Goal: Task Accomplishment & Management: Use online tool/utility

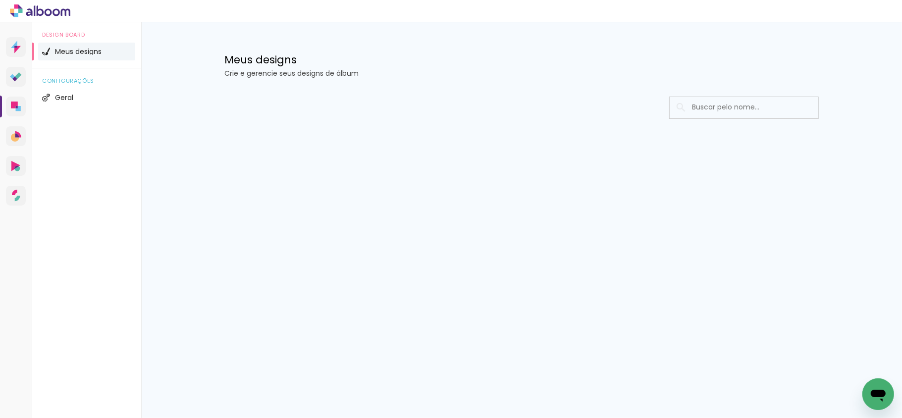
click at [726, 107] on input at bounding box center [757, 107] width 141 height 20
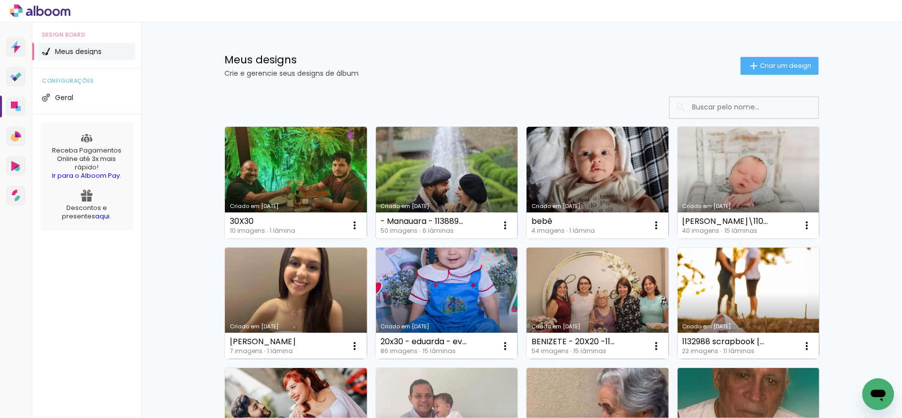
click at [454, 173] on link "Criado em [DATE]" at bounding box center [447, 183] width 142 height 112
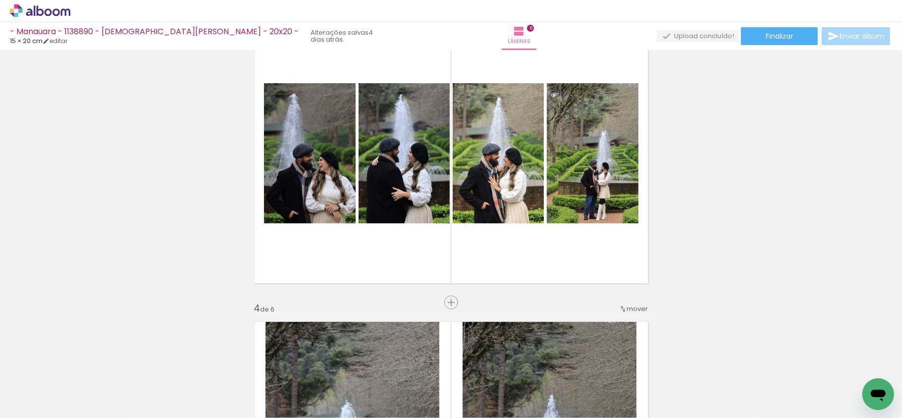
scroll to position [660, 0]
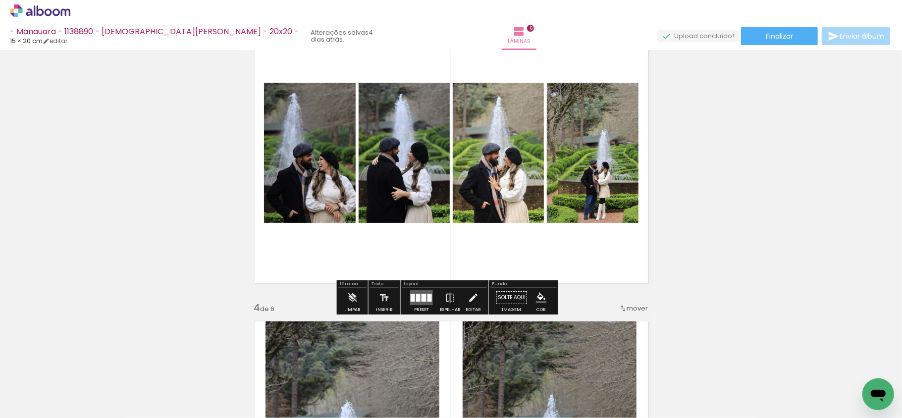
click at [411, 297] on div at bounding box center [413, 298] width 4 height 8
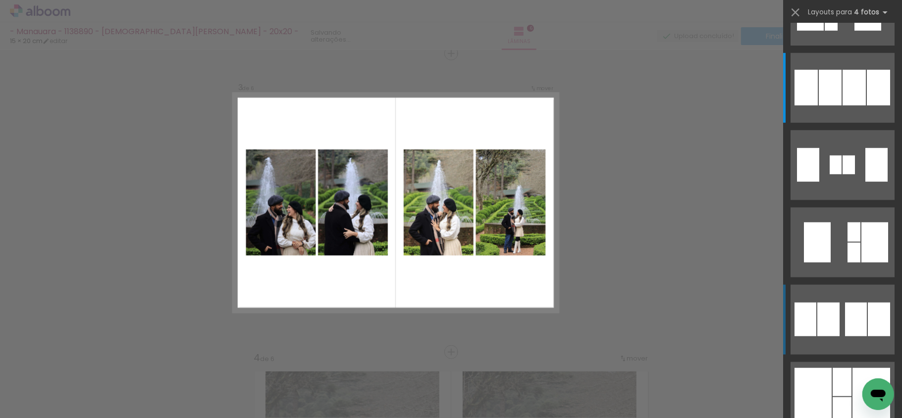
scroll to position [607, 0]
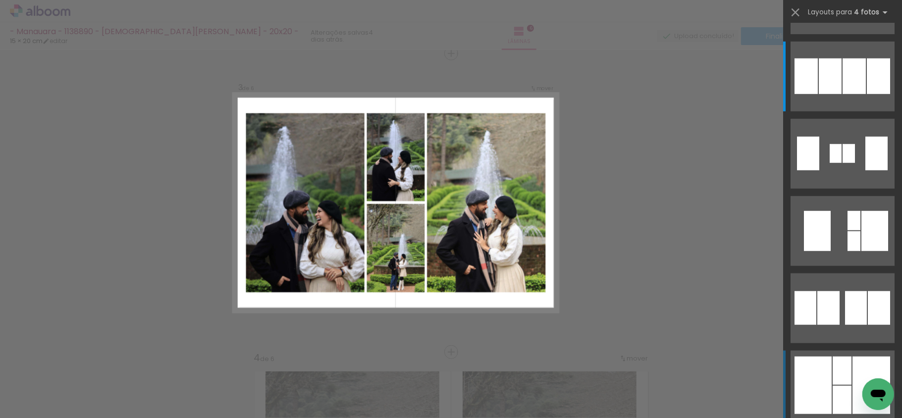
click at [845, 378] on div at bounding box center [841, 371] width 19 height 28
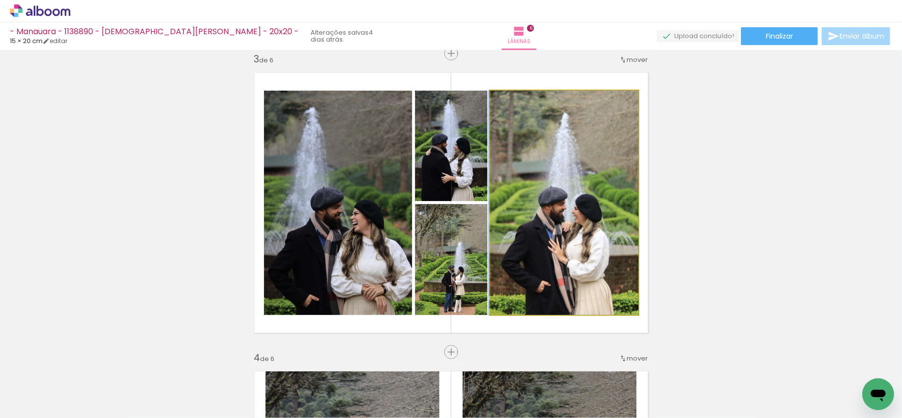
drag, startPoint x: 595, startPoint y: 255, endPoint x: 458, endPoint y: 250, distance: 137.7
click at [0, 0] on slot at bounding box center [0, 0] width 0 height 0
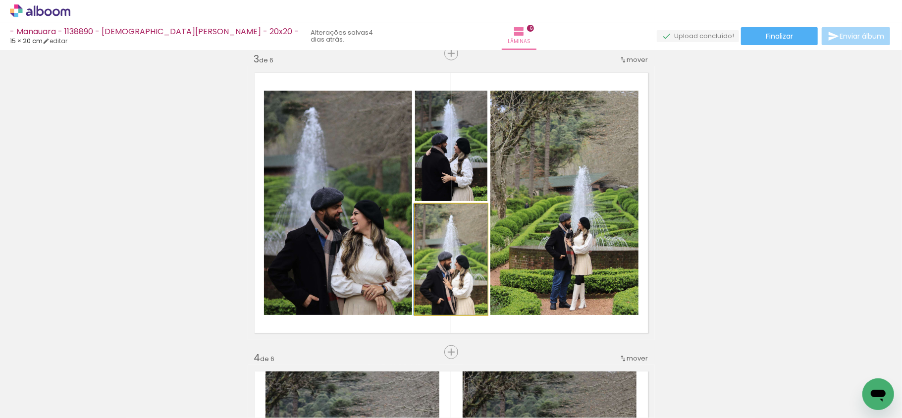
drag, startPoint x: 472, startPoint y: 259, endPoint x: 494, endPoint y: 262, distance: 22.5
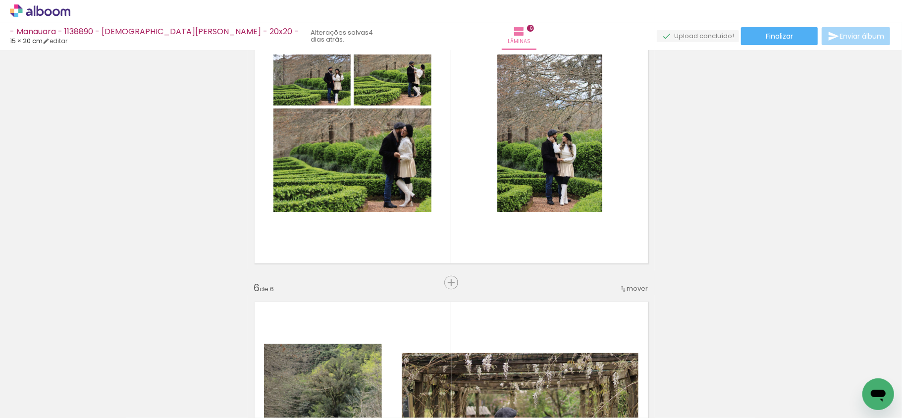
scroll to position [1254, 0]
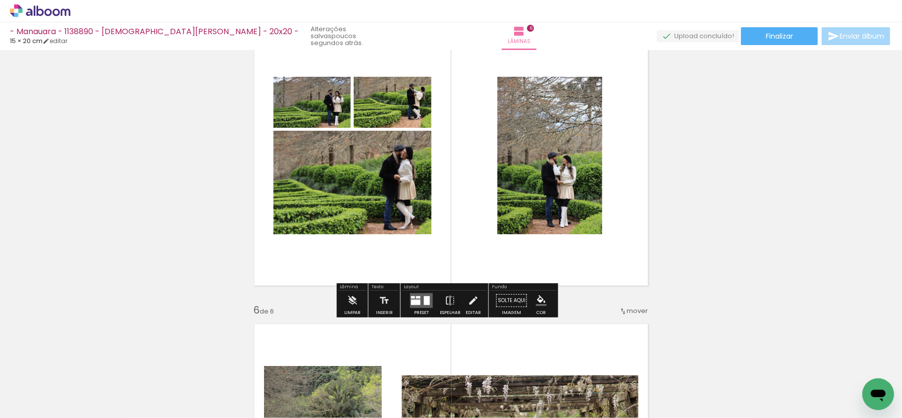
drag, startPoint x: 405, startPoint y: 297, endPoint x: 605, endPoint y: 262, distance: 203.1
click at [408, 296] on div at bounding box center [421, 301] width 27 height 20
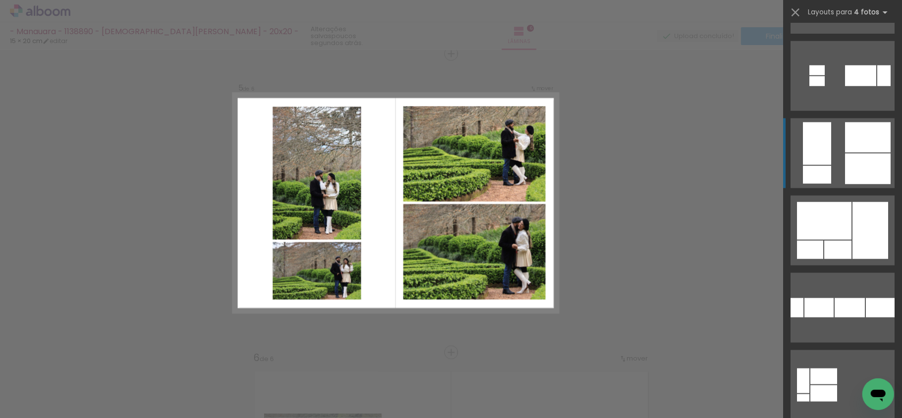
scroll to position [771, 0]
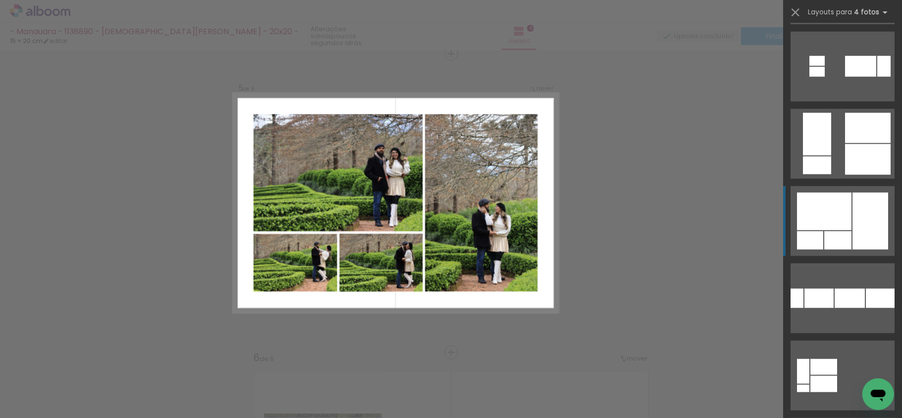
click at [853, 210] on div at bounding box center [870, 221] width 36 height 57
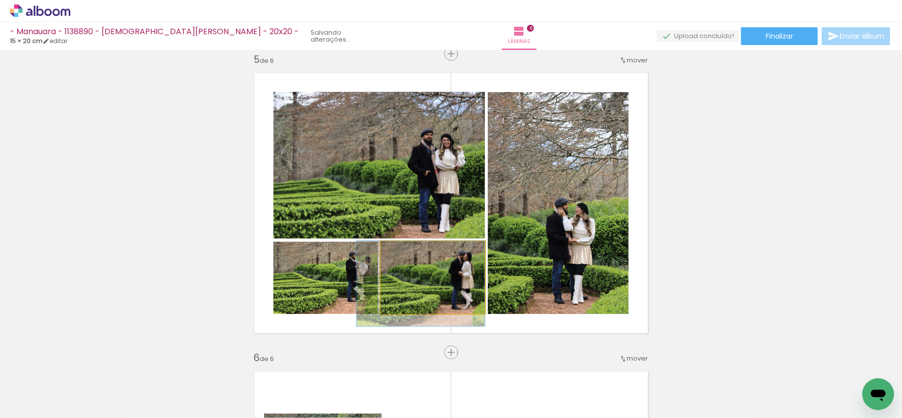
drag, startPoint x: 435, startPoint y: 272, endPoint x: 379, endPoint y: 276, distance: 55.6
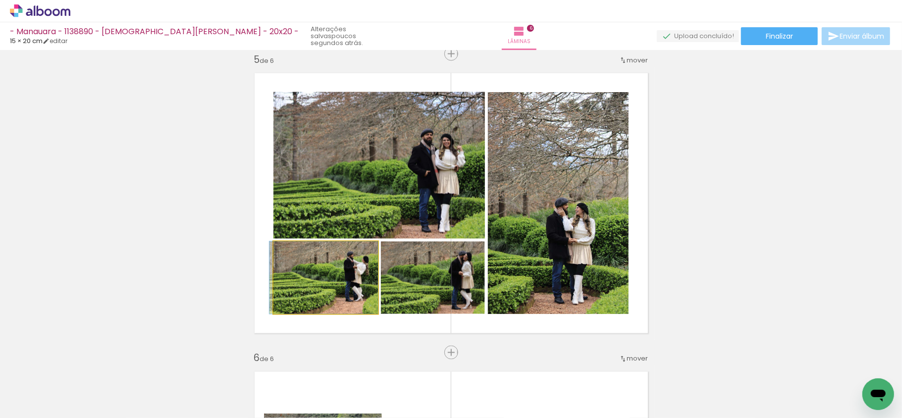
drag, startPoint x: 340, startPoint y: 277, endPoint x: 318, endPoint y: 276, distance: 21.8
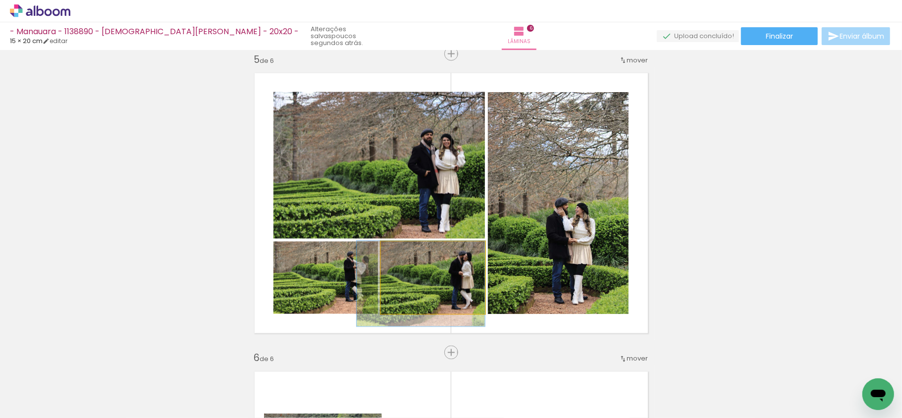
drag, startPoint x: 422, startPoint y: 273, endPoint x: 446, endPoint y: 266, distance: 24.8
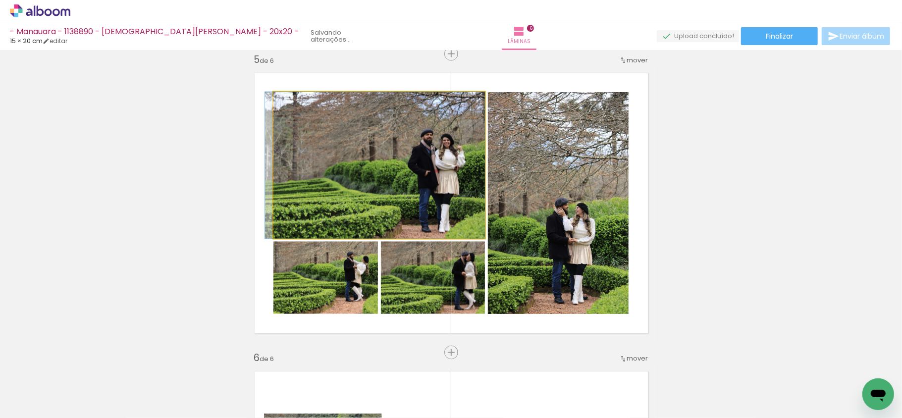
click at [384, 174] on quentale-photo at bounding box center [378, 165] width 211 height 147
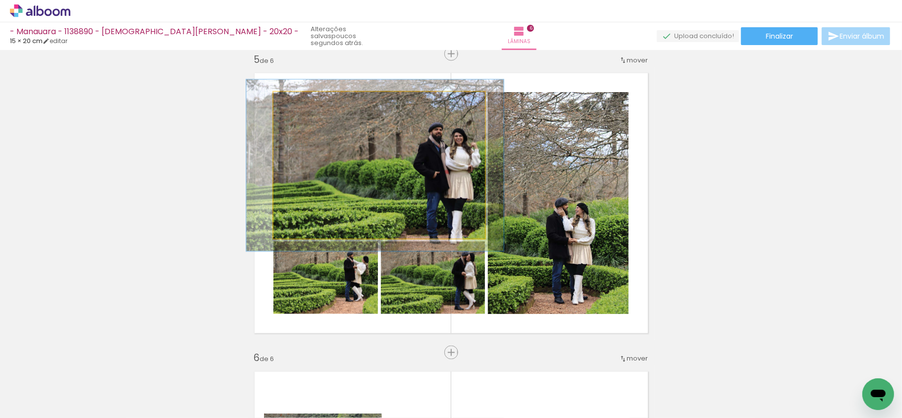
drag, startPoint x: 288, startPoint y: 102, endPoint x: 387, endPoint y: 128, distance: 102.3
type paper-slider "120"
click at [294, 102] on div at bounding box center [302, 103] width 16 height 16
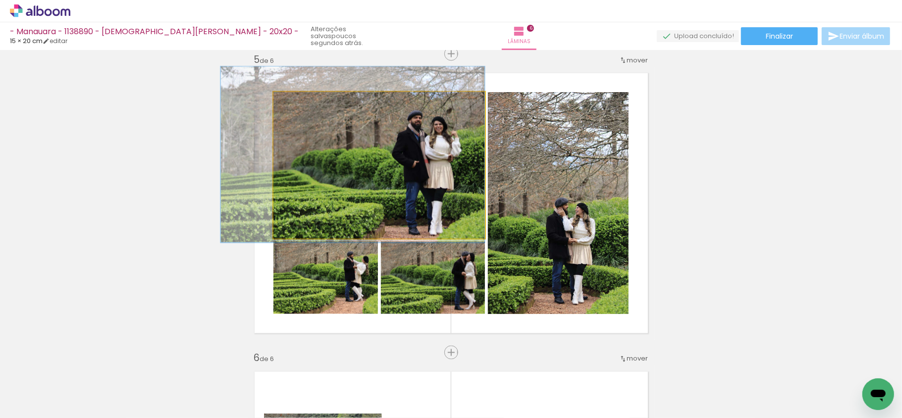
drag, startPoint x: 389, startPoint y: 134, endPoint x: 359, endPoint y: 124, distance: 31.8
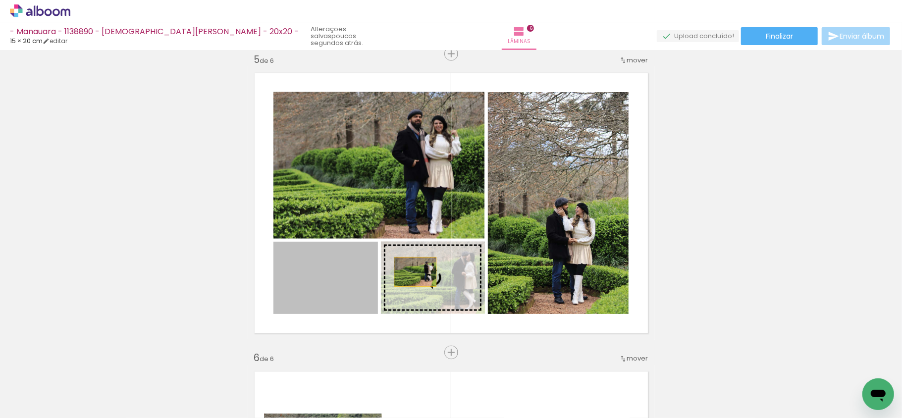
drag, startPoint x: 346, startPoint y: 277, endPoint x: 438, endPoint y: 271, distance: 92.8
click at [0, 0] on slot at bounding box center [0, 0] width 0 height 0
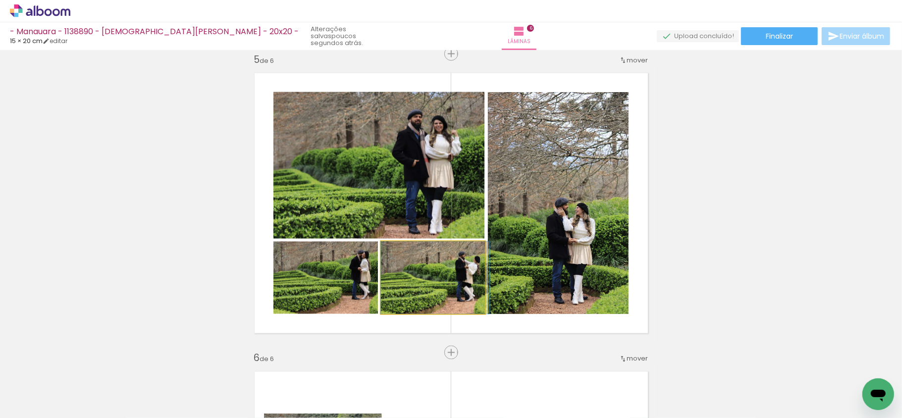
drag, startPoint x: 417, startPoint y: 271, endPoint x: 517, endPoint y: 254, distance: 101.6
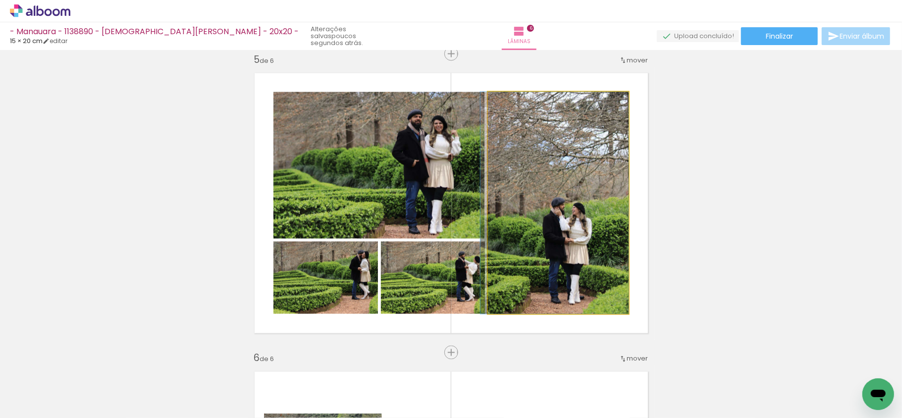
drag, startPoint x: 572, startPoint y: 241, endPoint x: 536, endPoint y: 238, distance: 36.7
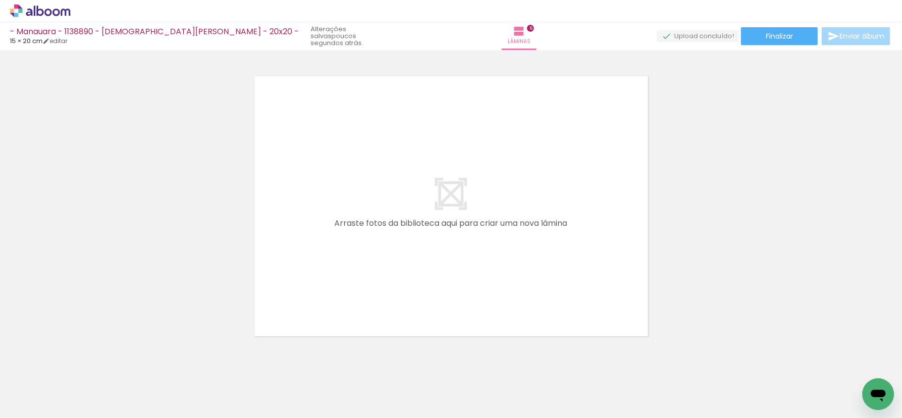
scroll to position [0, 958]
drag, startPoint x: 311, startPoint y: 387, endPoint x: 394, endPoint y: 271, distance: 142.3
click at [373, 203] on quentale-workspace at bounding box center [451, 209] width 902 height 418
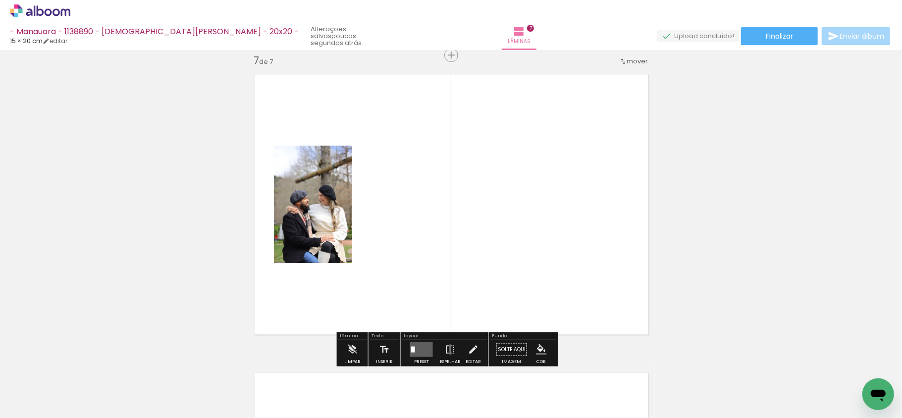
scroll to position [1805, 0]
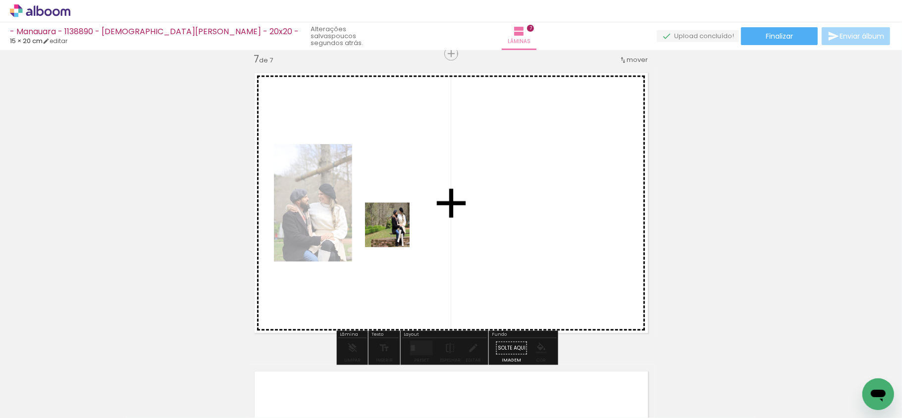
drag, startPoint x: 361, startPoint y: 376, endPoint x: 401, endPoint y: 200, distance: 180.8
click at [401, 200] on quentale-workspace at bounding box center [451, 209] width 902 height 418
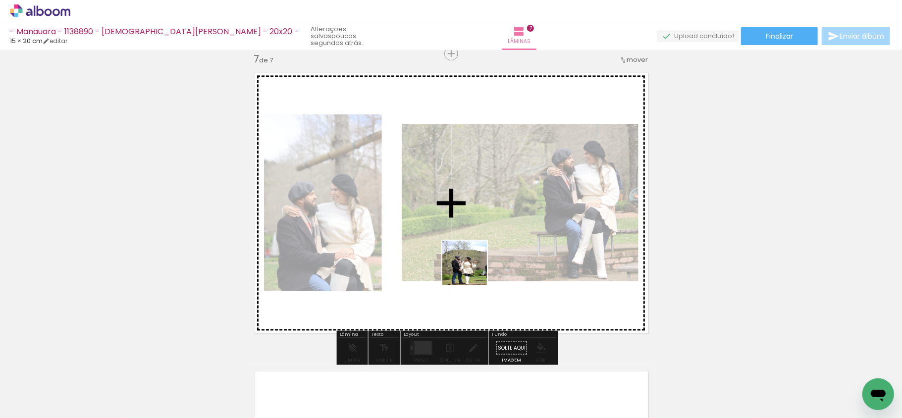
drag, startPoint x: 478, startPoint y: 374, endPoint x: 461, endPoint y: 210, distance: 164.9
click at [461, 210] on quentale-workspace at bounding box center [451, 209] width 902 height 418
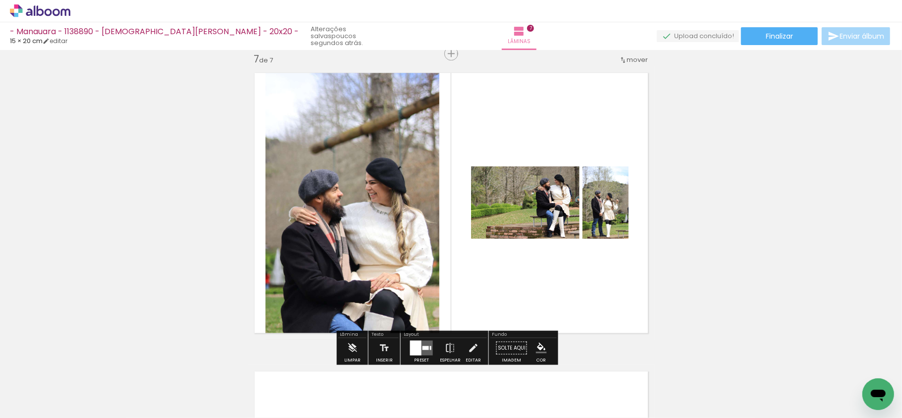
drag, startPoint x: 525, startPoint y: 393, endPoint x: 557, endPoint y: 212, distance: 183.4
click at [541, 189] on quentale-workspace at bounding box center [451, 209] width 902 height 418
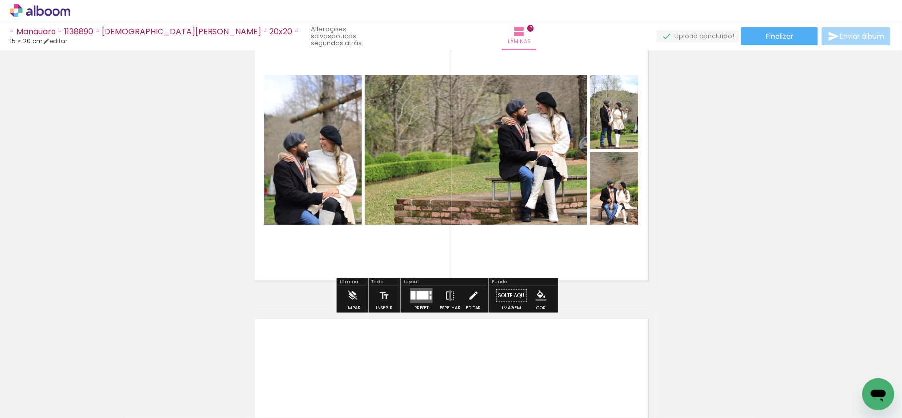
scroll to position [1870, 0]
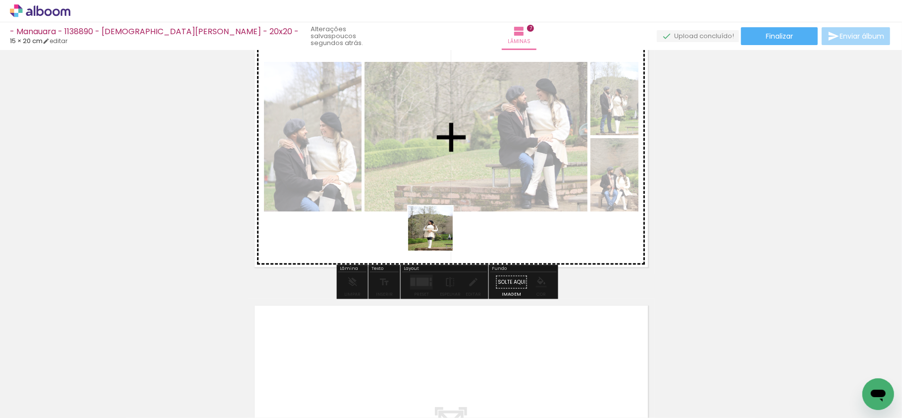
drag, startPoint x: 438, startPoint y: 236, endPoint x: 727, endPoint y: 171, distance: 296.8
click at [464, 153] on quentale-workspace at bounding box center [451, 209] width 902 height 418
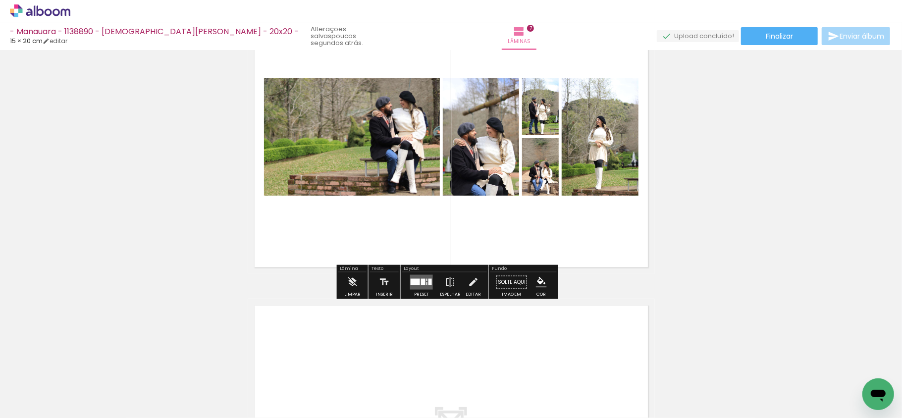
click at [413, 275] on quentale-layouter at bounding box center [421, 281] width 23 height 15
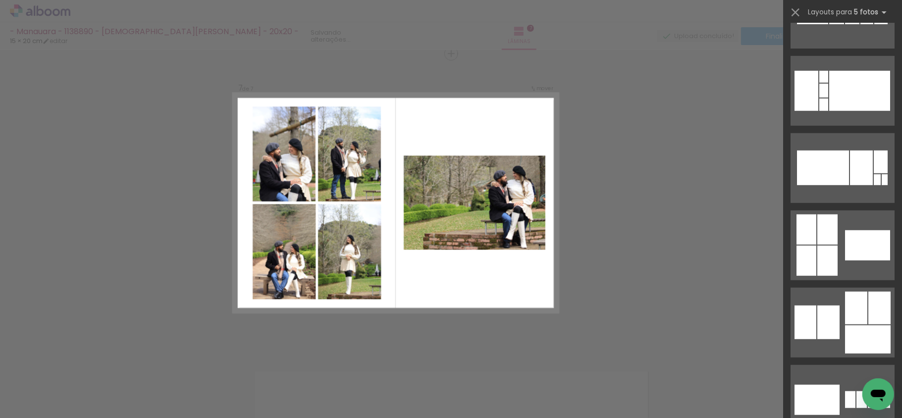
scroll to position [660, 0]
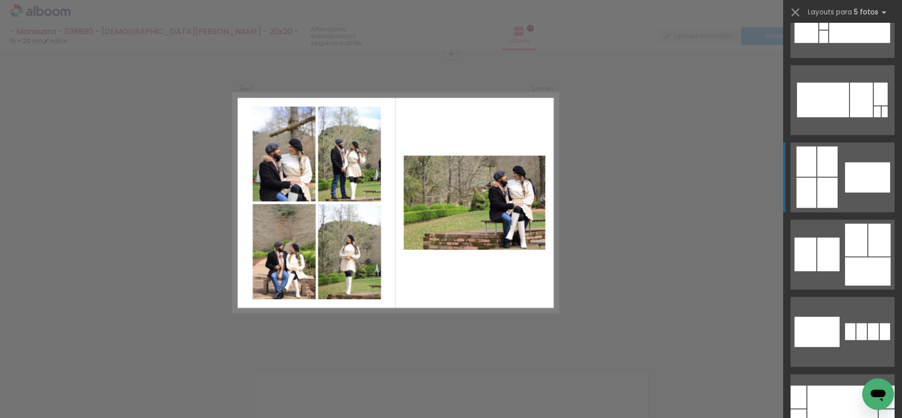
click at [866, 181] on div at bounding box center [867, 177] width 45 height 30
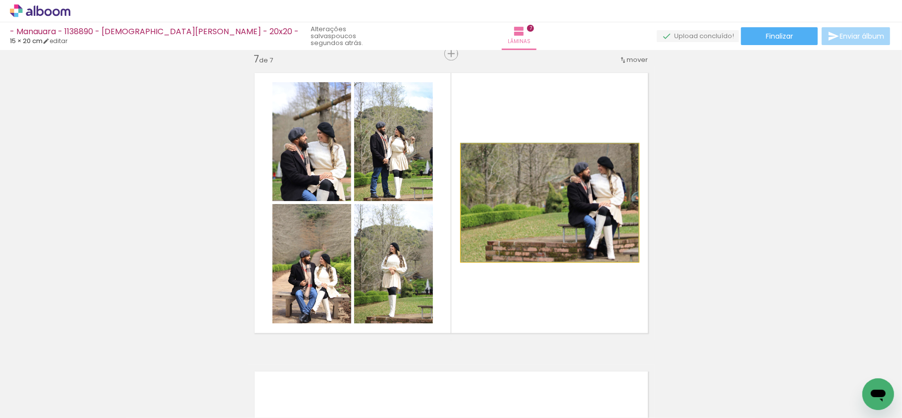
click at [562, 212] on quentale-photo at bounding box center [549, 203] width 177 height 118
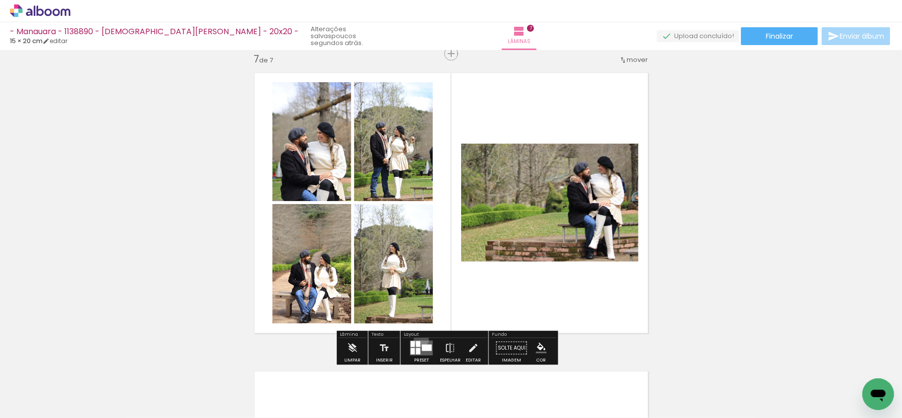
drag, startPoint x: 419, startPoint y: 339, endPoint x: 648, endPoint y: 328, distance: 229.6
click at [421, 340] on div at bounding box center [421, 348] width 27 height 20
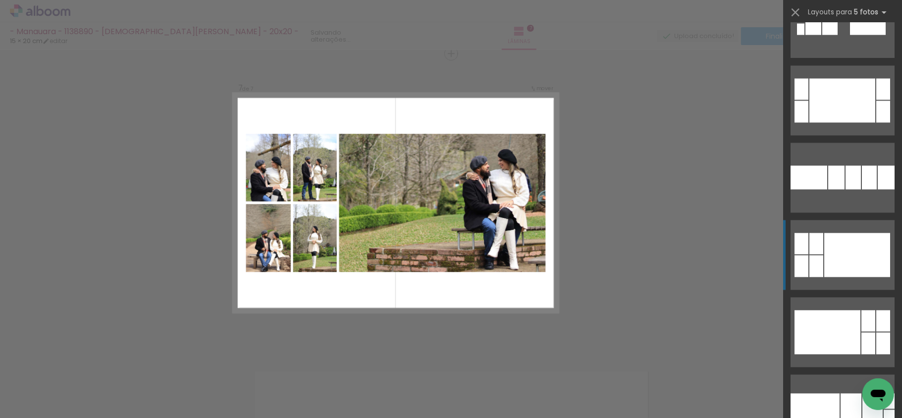
scroll to position [1499, 0]
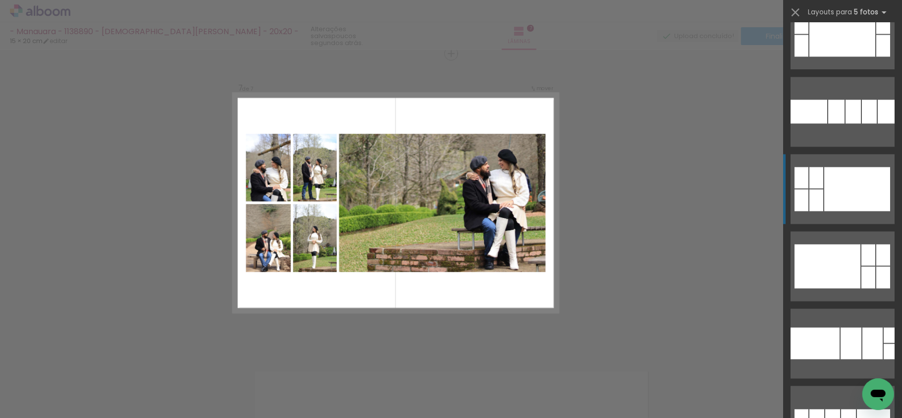
click at [863, 196] on div at bounding box center [857, 189] width 66 height 44
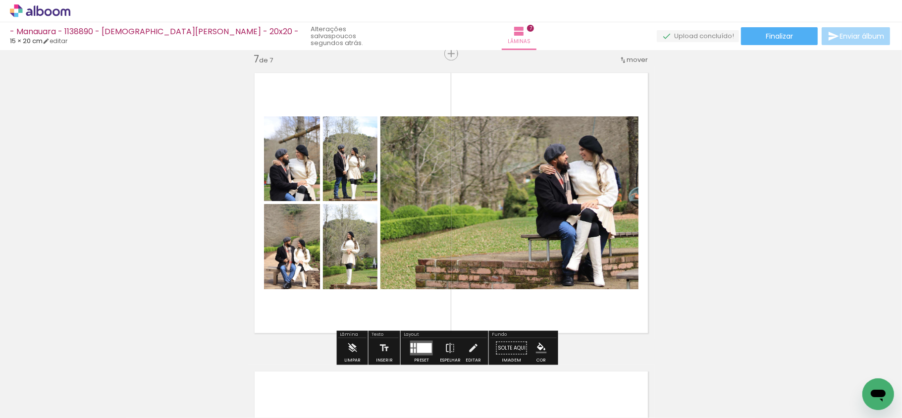
click at [419, 343] on div at bounding box center [424, 348] width 15 height 10
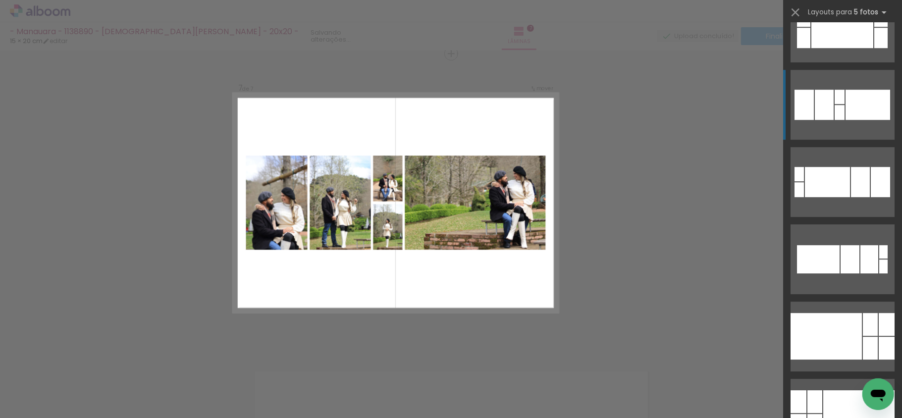
scroll to position [2348, 0]
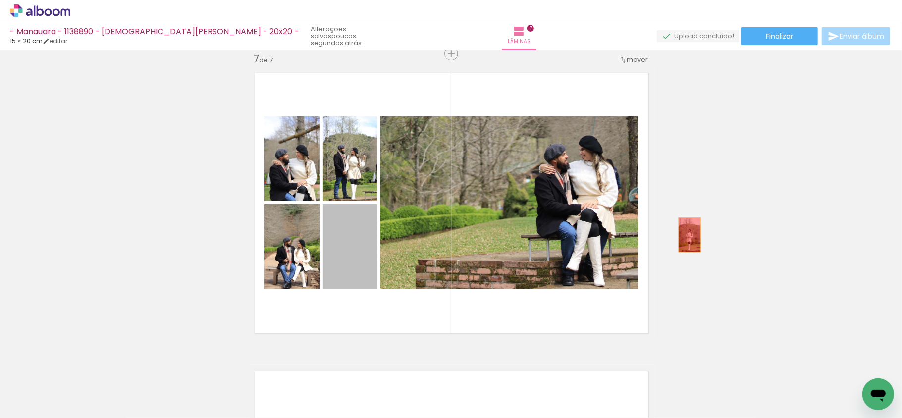
drag, startPoint x: 340, startPoint y: 250, endPoint x: 722, endPoint y: 231, distance: 382.8
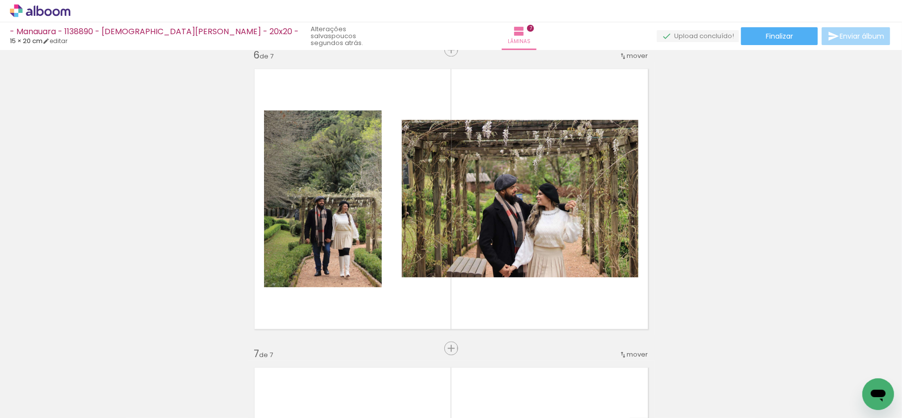
scroll to position [1540, 0]
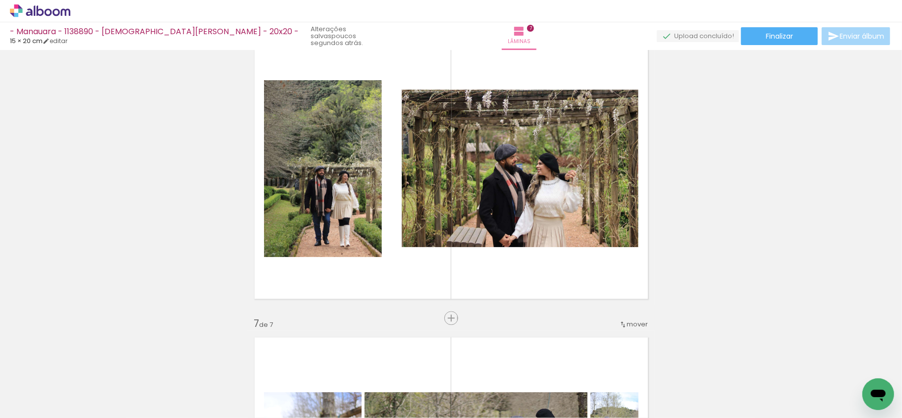
drag, startPoint x: 429, startPoint y: 377, endPoint x: 533, endPoint y: 143, distance: 256.5
click at [502, 135] on quentale-workspace at bounding box center [451, 209] width 902 height 418
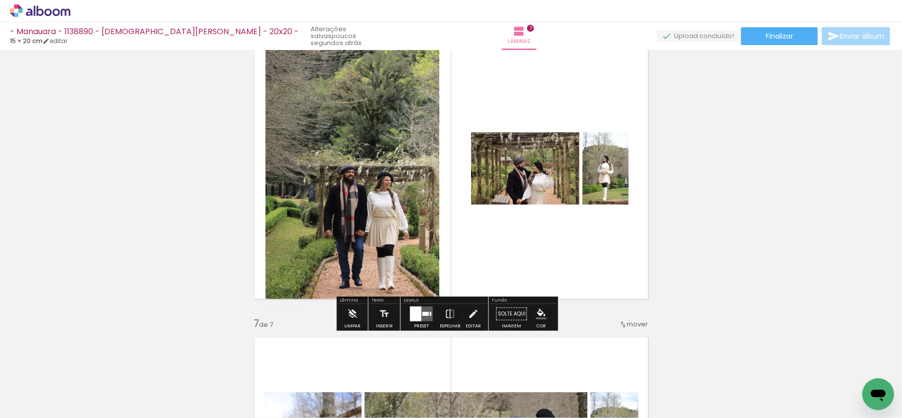
click at [425, 311] on div at bounding box center [425, 313] width 6 height 4
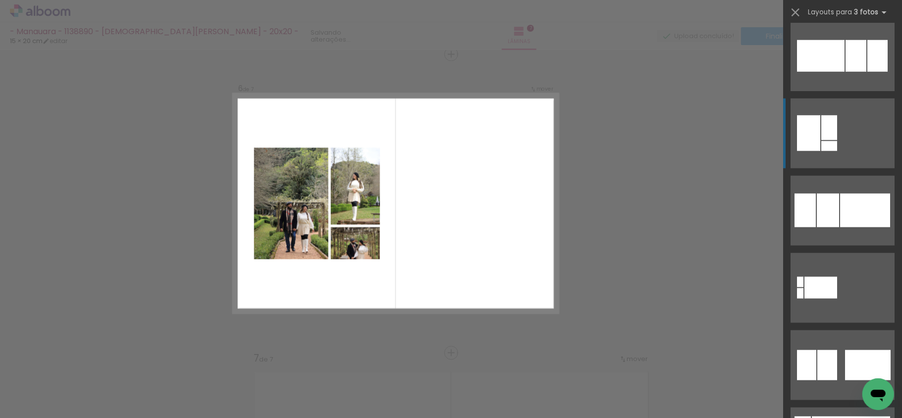
scroll to position [924, 0]
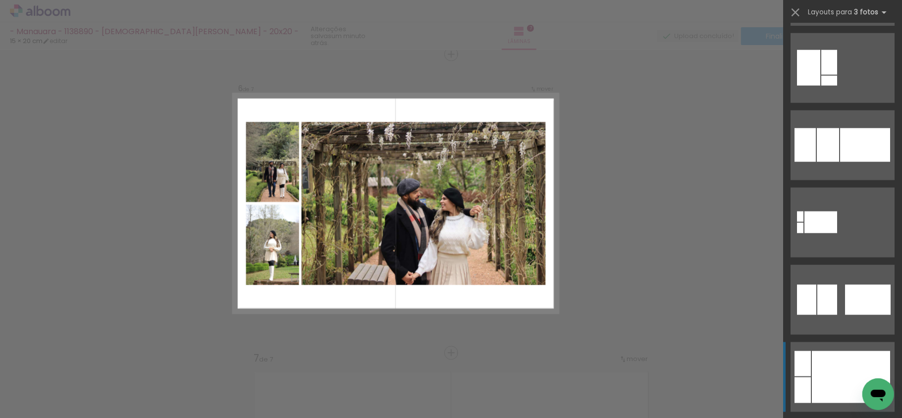
click at [842, 357] on div at bounding box center [851, 377] width 78 height 52
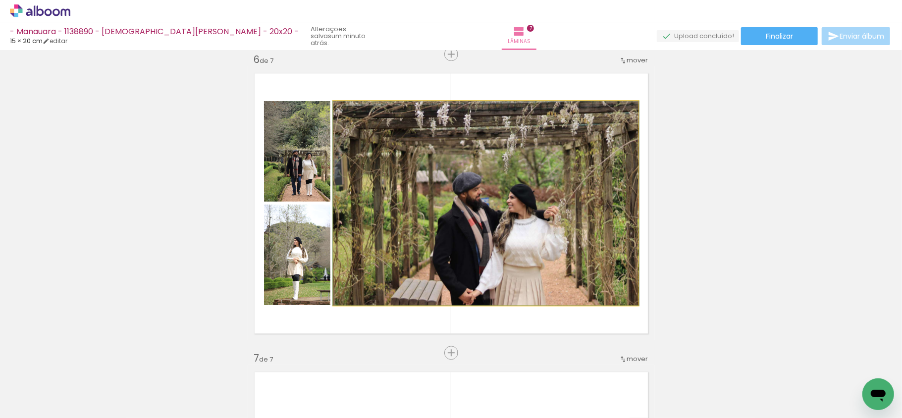
click at [567, 201] on quentale-photo at bounding box center [485, 203] width 305 height 204
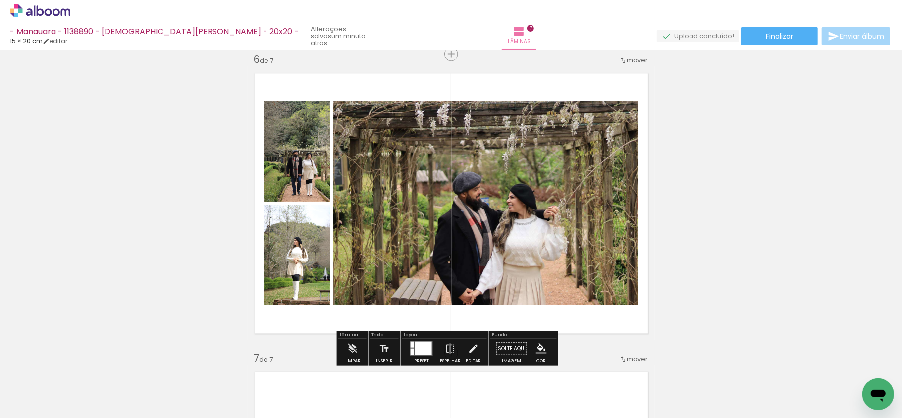
click at [567, 201] on quentale-photo at bounding box center [485, 203] width 305 height 204
click at [547, 228] on quentale-photo at bounding box center [485, 203] width 305 height 204
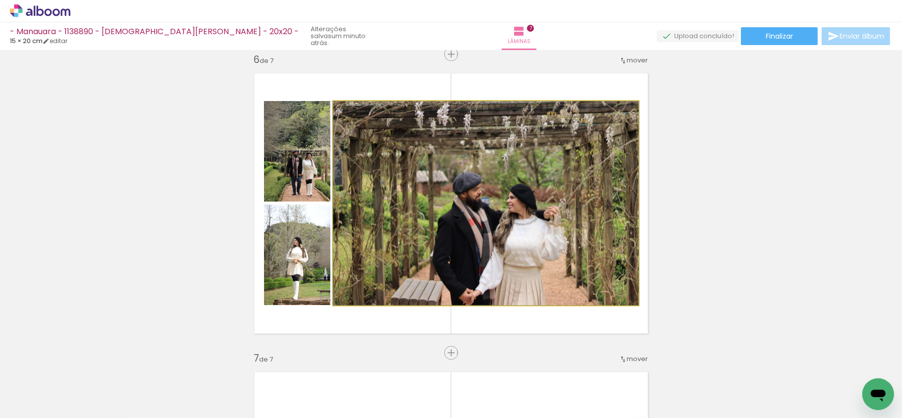
click at [535, 211] on quentale-photo at bounding box center [485, 203] width 305 height 204
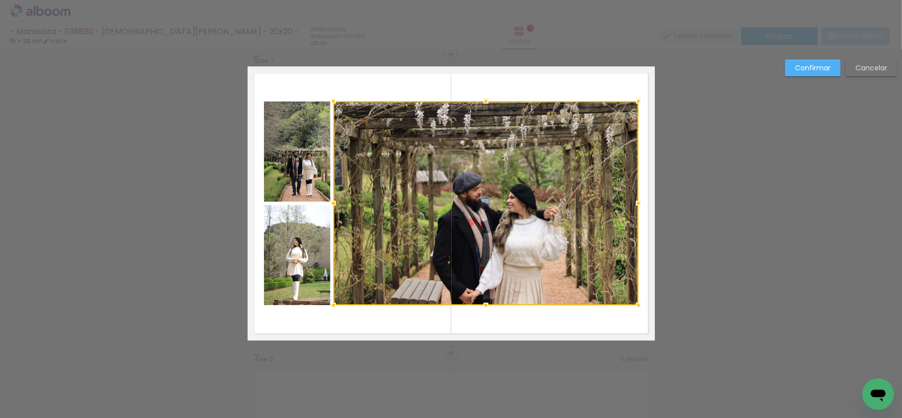
click at [290, 234] on quentale-photo at bounding box center [297, 255] width 66 height 101
click at [296, 158] on div at bounding box center [451, 203] width 374 height 204
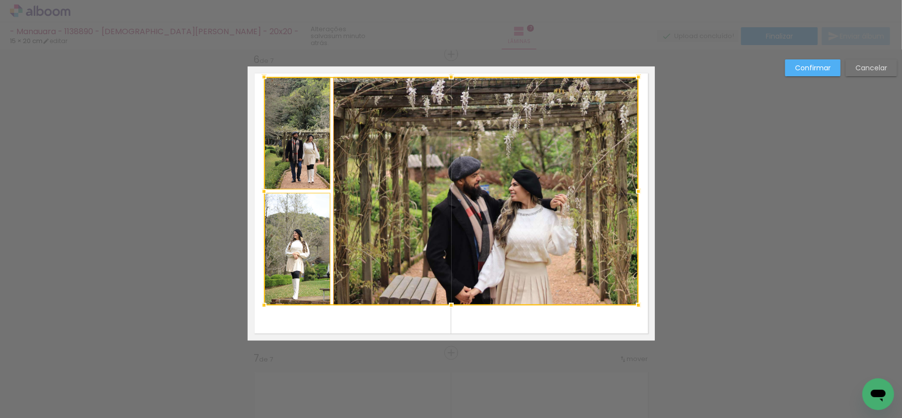
drag, startPoint x: 448, startPoint y: 100, endPoint x: 485, endPoint y: 114, distance: 39.8
click at [454, 74] on div at bounding box center [451, 77] width 20 height 20
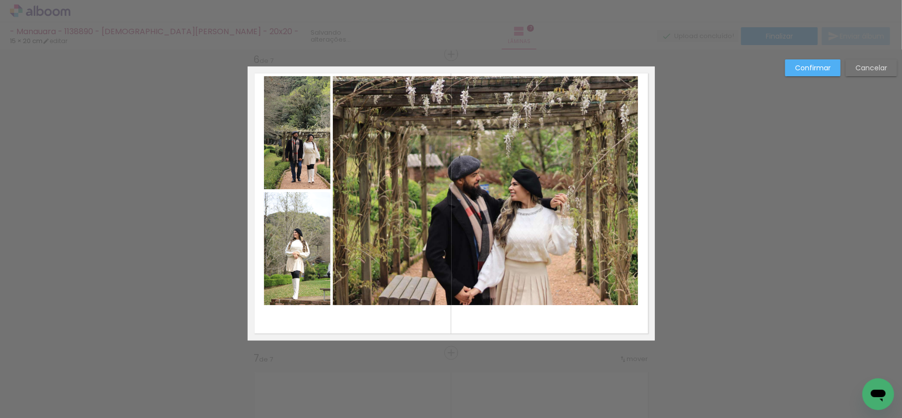
click at [490, 153] on quentale-photo at bounding box center [485, 190] width 305 height 229
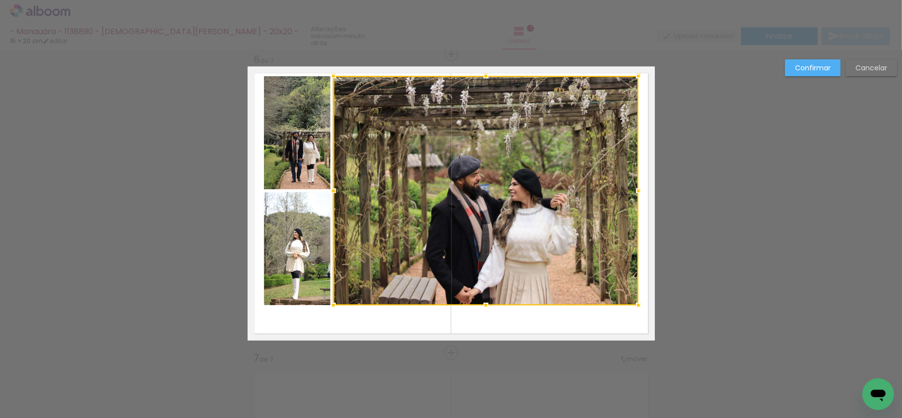
click at [294, 139] on quentale-photo at bounding box center [297, 132] width 66 height 113
click at [296, 253] on div at bounding box center [451, 190] width 374 height 229
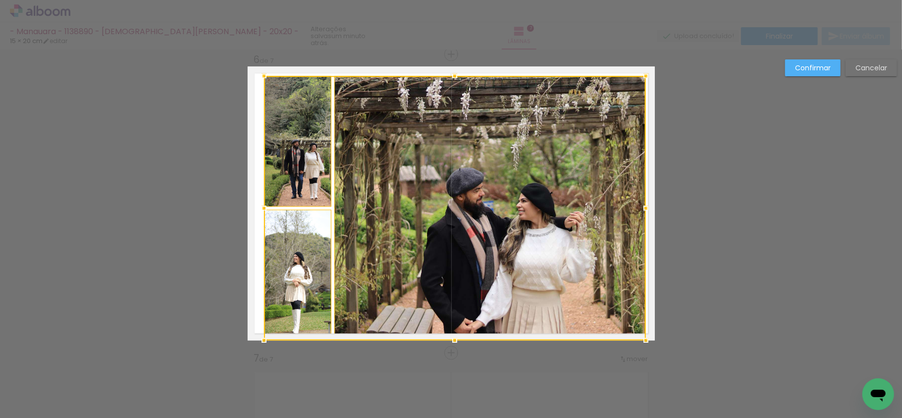
drag, startPoint x: 634, startPoint y: 305, endPoint x: 642, endPoint y: 335, distance: 31.2
click at [642, 335] on div at bounding box center [646, 340] width 20 height 20
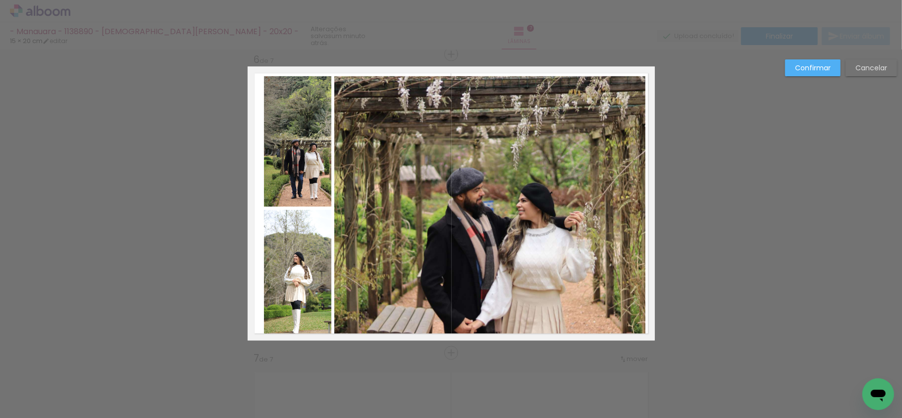
drag, startPoint x: 298, startPoint y: 159, endPoint x: 311, endPoint y: 183, distance: 27.5
click at [297, 159] on quentale-photo at bounding box center [298, 141] width 68 height 131
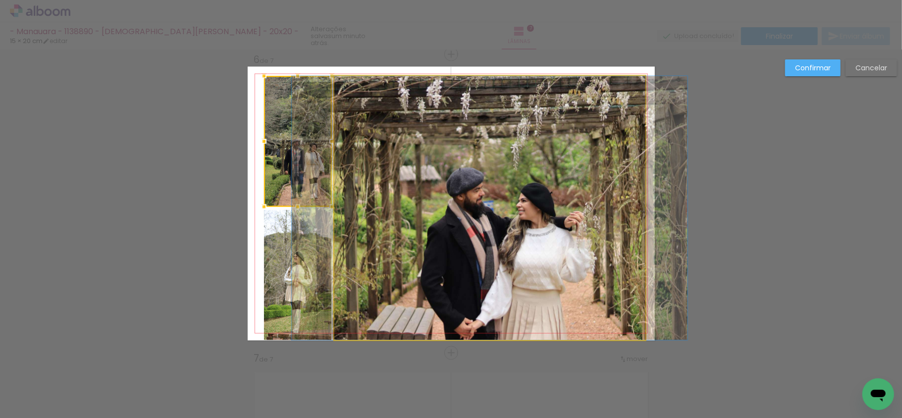
click at [383, 172] on quentale-photo at bounding box center [489, 208] width 311 height 264
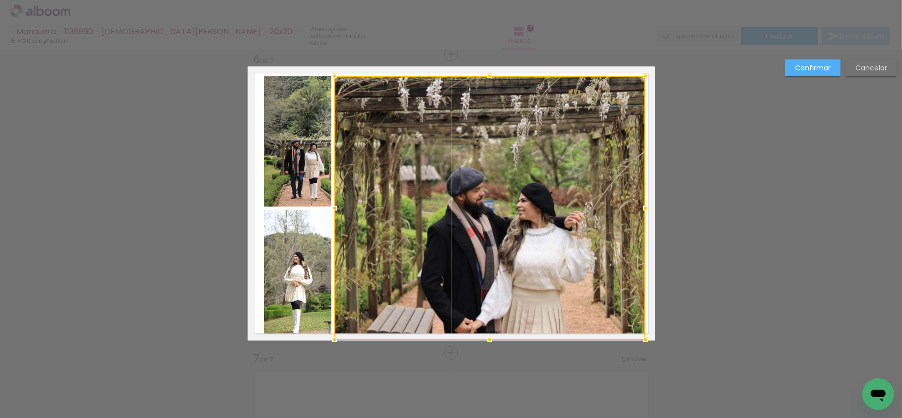
click at [440, 160] on div at bounding box center [489, 208] width 311 height 264
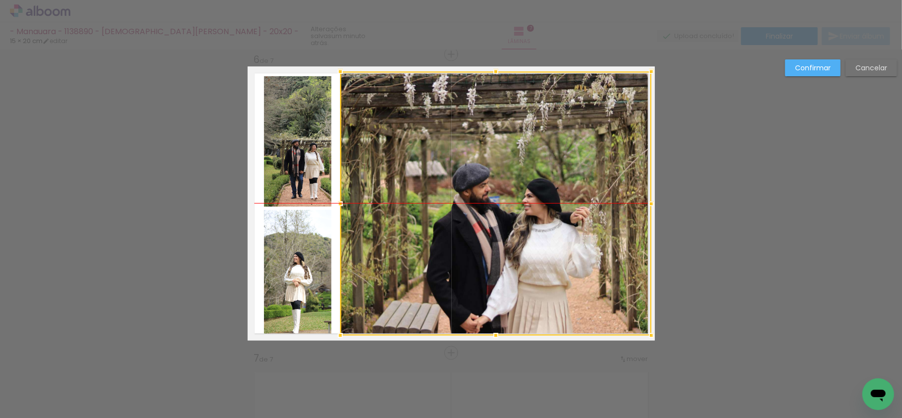
drag, startPoint x: 502, startPoint y: 144, endPoint x: 508, endPoint y: 143, distance: 6.0
click at [508, 143] on div at bounding box center [495, 203] width 311 height 264
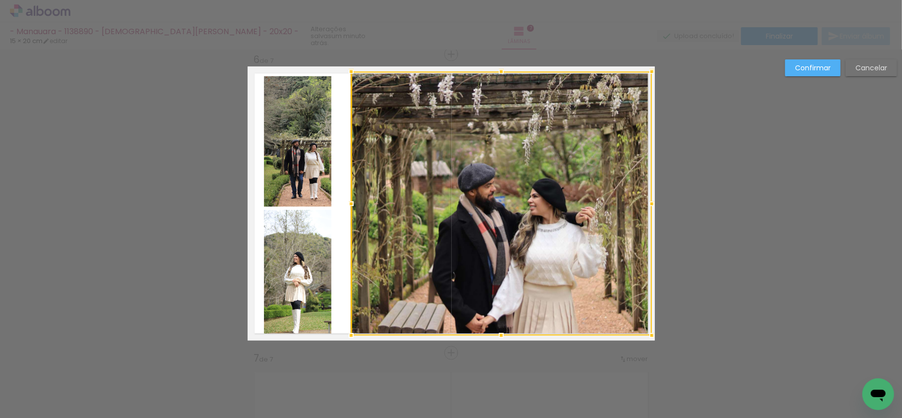
drag, startPoint x: 339, startPoint y: 201, endPoint x: 290, endPoint y: 181, distance: 53.2
click at [351, 201] on div at bounding box center [351, 204] width 20 height 20
click at [276, 169] on quentale-photo at bounding box center [298, 141] width 68 height 131
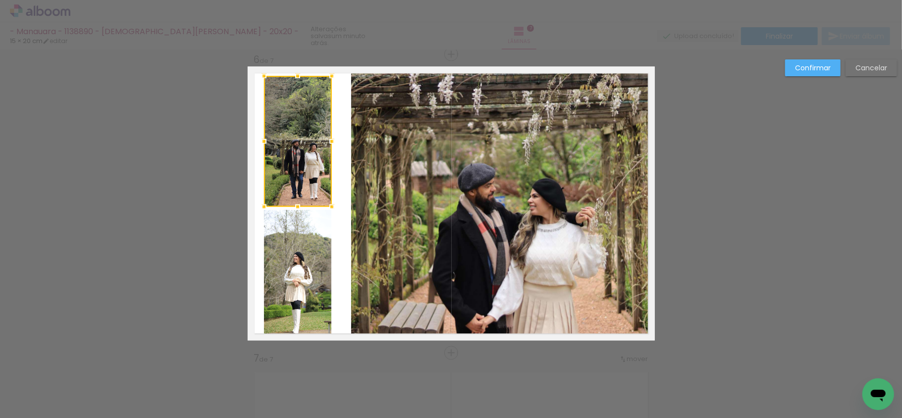
click at [299, 254] on quentale-photo at bounding box center [298, 274] width 68 height 131
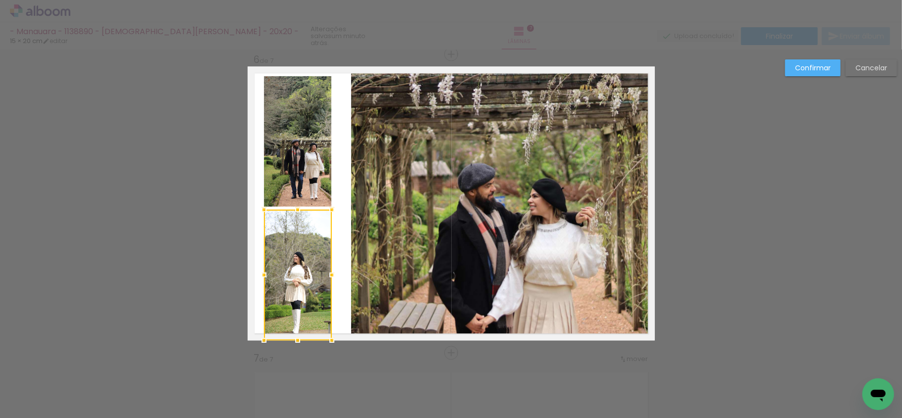
click at [280, 153] on quentale-photo at bounding box center [298, 141] width 68 height 131
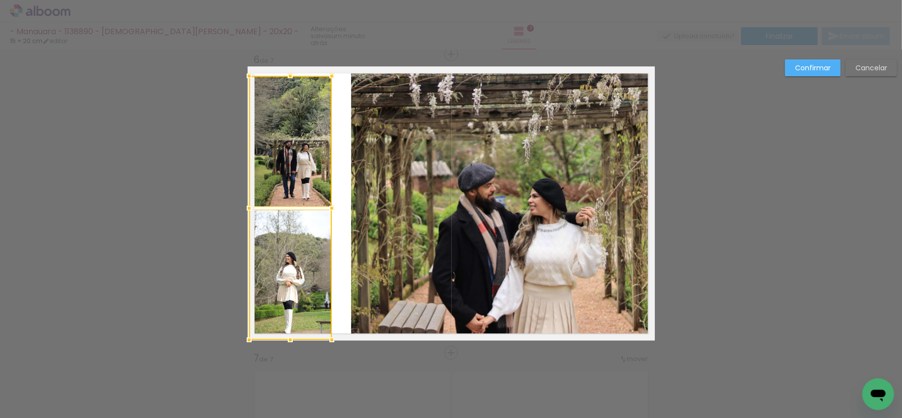
drag, startPoint x: 258, startPoint y: 208, endPoint x: 249, endPoint y: 206, distance: 9.3
click at [249, 206] on div at bounding box center [249, 208] width 20 height 20
drag, startPoint x: 306, startPoint y: 216, endPoint x: 302, endPoint y: 190, distance: 26.5
click at [306, 216] on quentale-photo at bounding box center [290, 274] width 83 height 131
click at [301, 169] on quentale-photo at bounding box center [290, 141] width 83 height 131
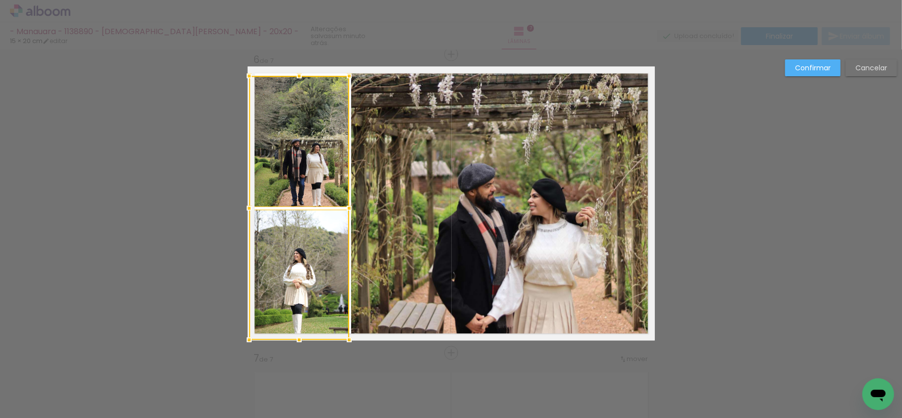
drag, startPoint x: 327, startPoint y: 209, endPoint x: 338, endPoint y: 205, distance: 11.1
click at [339, 205] on div at bounding box center [349, 208] width 20 height 20
click at [0, 0] on slot "Confirmar" at bounding box center [0, 0] width 0 height 0
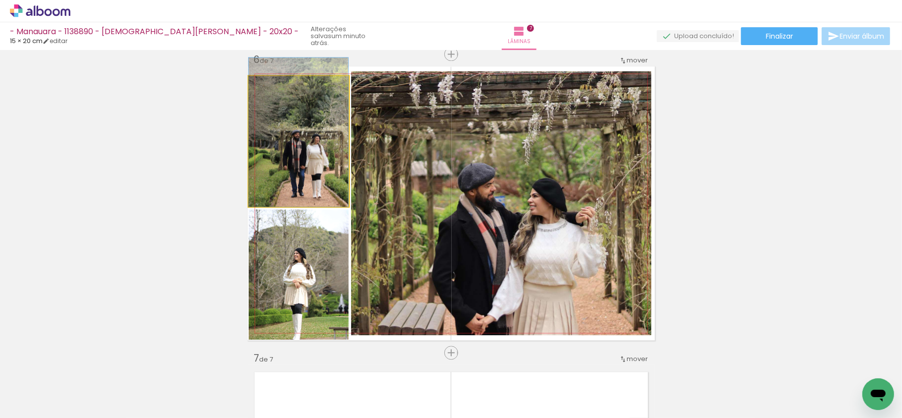
drag, startPoint x: 299, startPoint y: 141, endPoint x: 310, endPoint y: 157, distance: 20.1
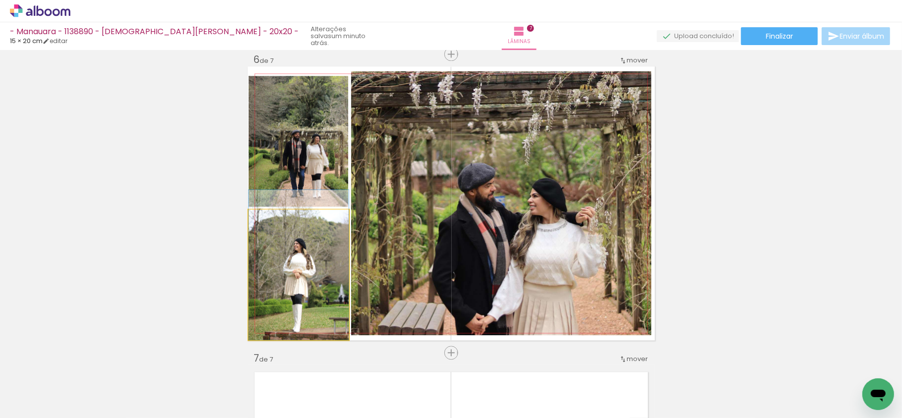
drag, startPoint x: 310, startPoint y: 265, endPoint x: 311, endPoint y: 240, distance: 25.3
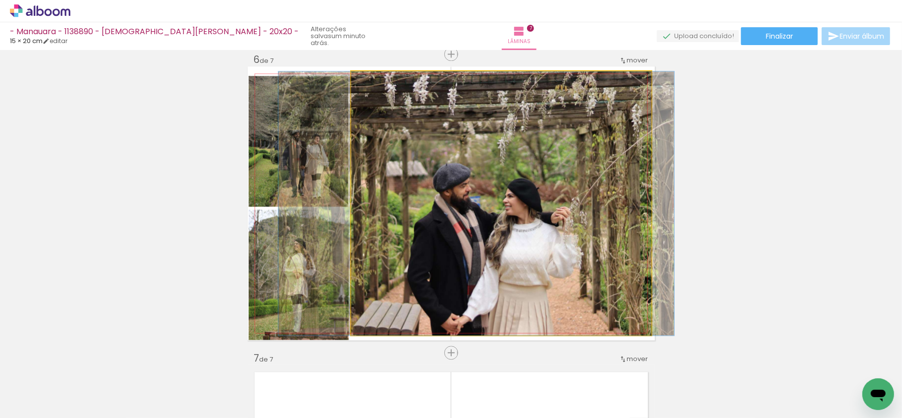
drag, startPoint x: 552, startPoint y: 212, endPoint x: 527, endPoint y: 211, distance: 24.8
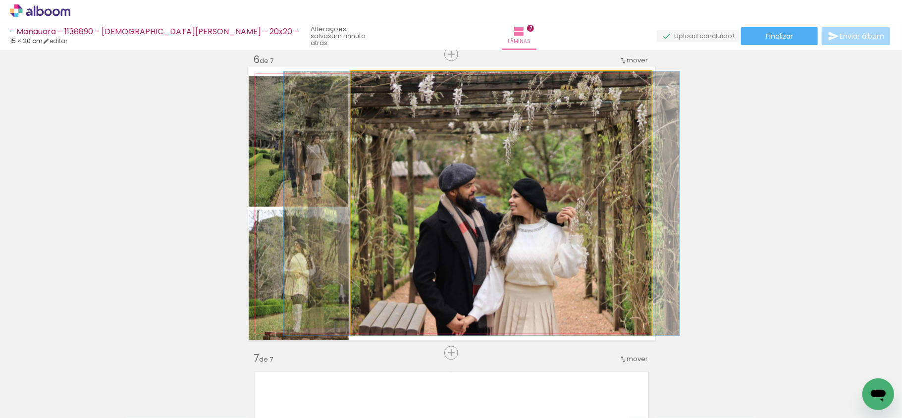
drag, startPoint x: 549, startPoint y: 199, endPoint x: 565, endPoint y: 200, distance: 15.9
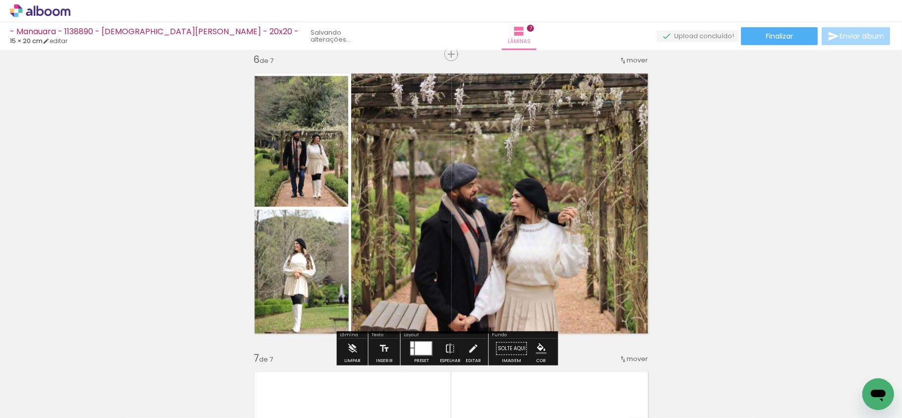
click at [314, 296] on quentale-photo at bounding box center [299, 274] width 100 height 131
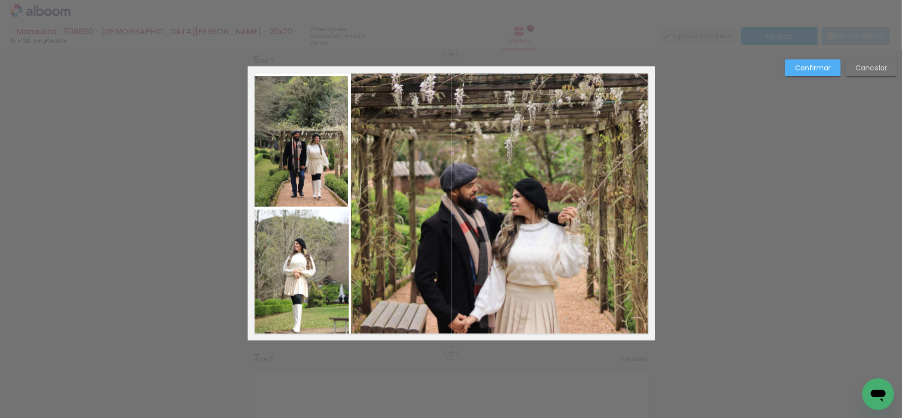
click at [310, 280] on quentale-photo at bounding box center [299, 274] width 100 height 131
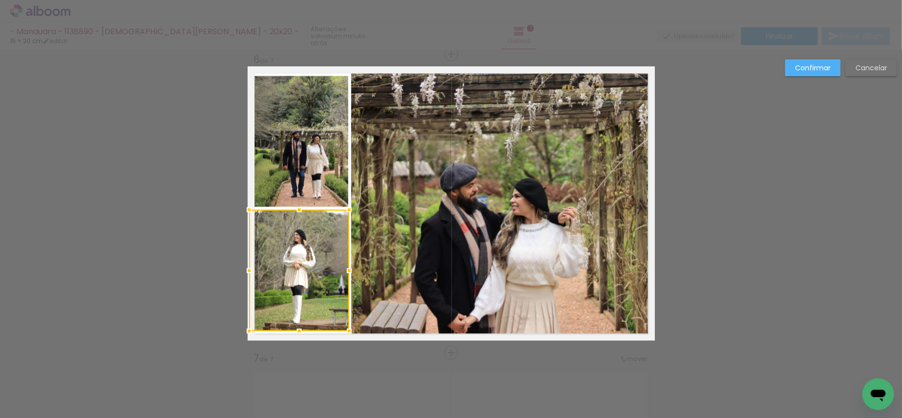
drag, startPoint x: 294, startPoint y: 341, endPoint x: 298, endPoint y: 331, distance: 10.2
click at [298, 331] on div at bounding box center [299, 331] width 20 height 20
click at [282, 230] on quentale-photo at bounding box center [299, 269] width 100 height 121
drag, startPoint x: 808, startPoint y: 78, endPoint x: 805, endPoint y: 70, distance: 8.0
click at [808, 77] on div "Confirmar Cancelar" at bounding box center [838, 71] width 117 height 24
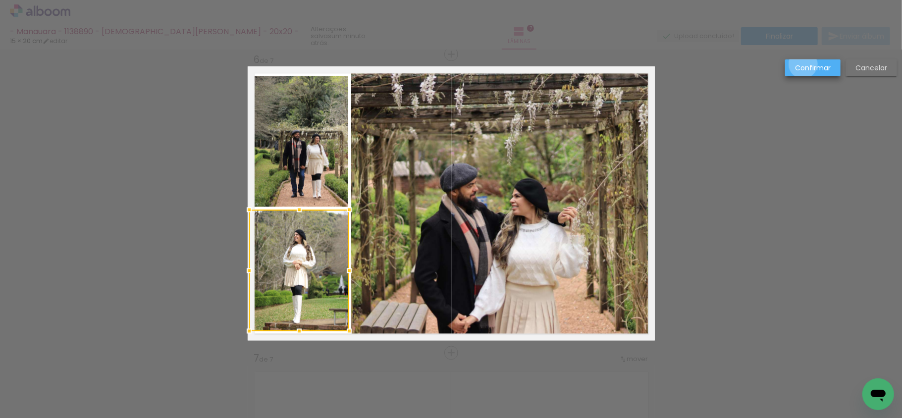
drag, startPoint x: 803, startPoint y: 64, endPoint x: 718, endPoint y: 125, distance: 105.1
click at [0, 0] on slot "Confirmar" at bounding box center [0, 0] width 0 height 0
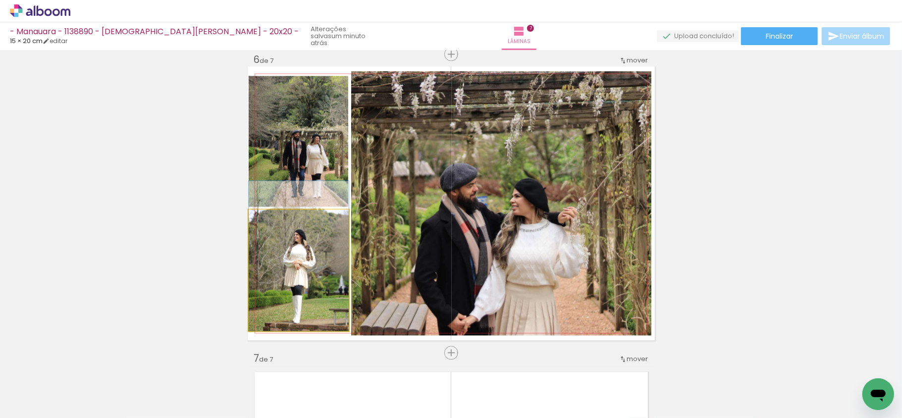
click at [325, 256] on quentale-photo at bounding box center [299, 269] width 100 height 121
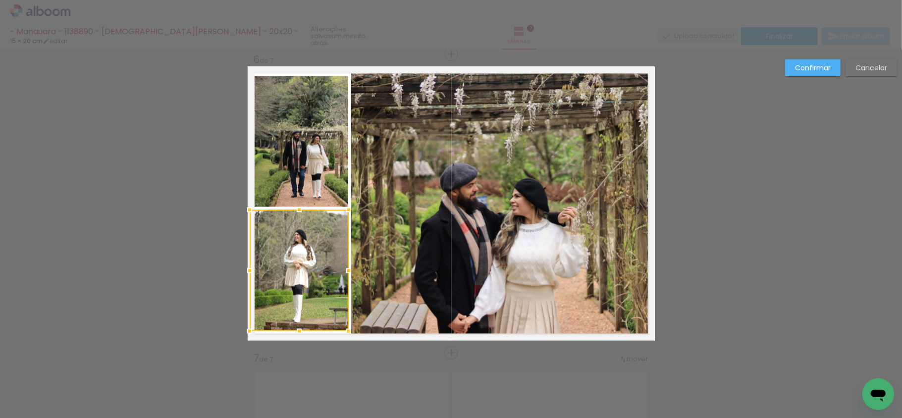
drag, startPoint x: 242, startPoint y: 268, endPoint x: 246, endPoint y: 250, distance: 18.4
click at [244, 267] on div at bounding box center [250, 270] width 20 height 20
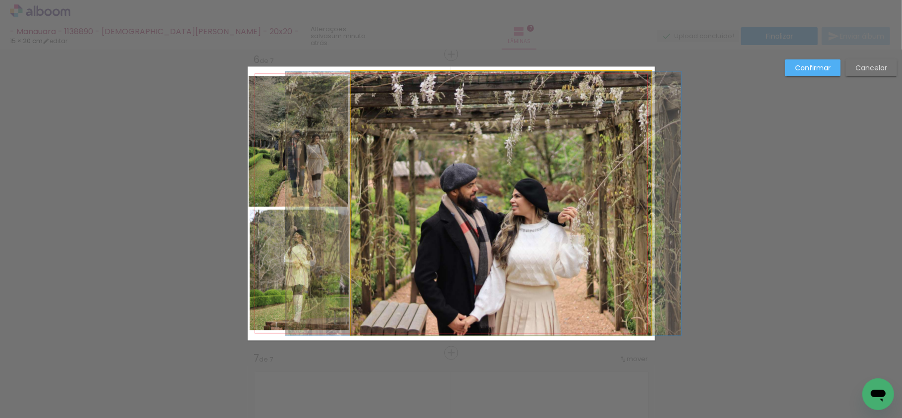
click at [526, 195] on quentale-photo at bounding box center [501, 203] width 300 height 264
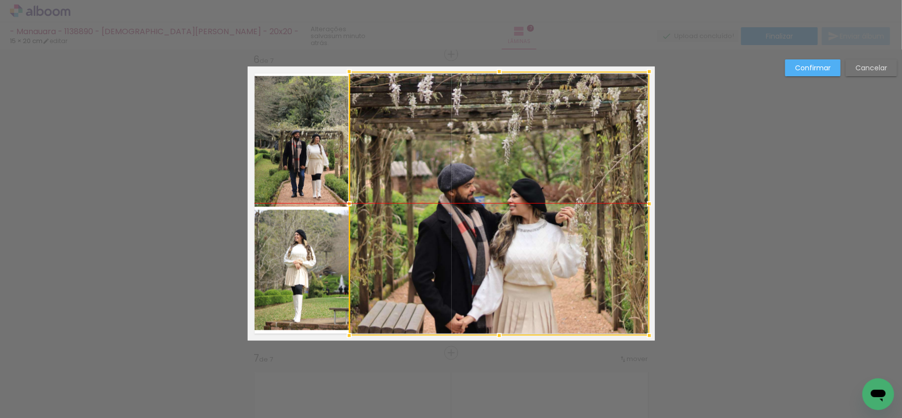
click at [523, 194] on div at bounding box center [499, 203] width 300 height 264
drag, startPoint x: 562, startPoint y: 222, endPoint x: 777, endPoint y: 80, distance: 258.5
click at [565, 222] on div at bounding box center [499, 203] width 300 height 264
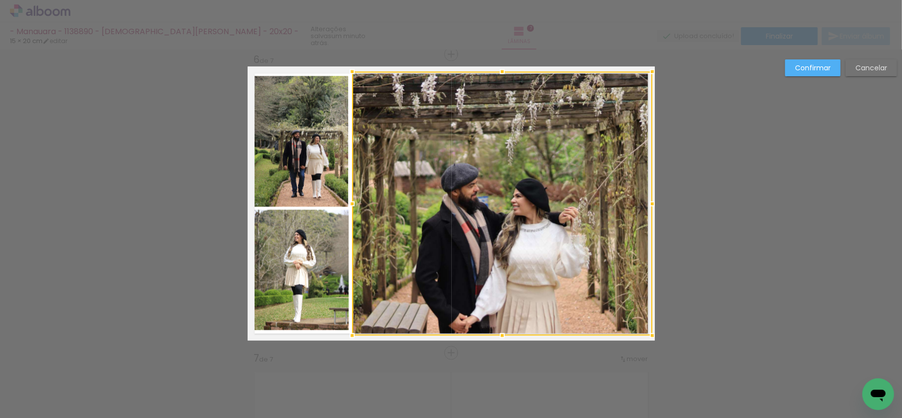
drag, startPoint x: 808, startPoint y: 60, endPoint x: 810, endPoint y: 74, distance: 14.0
click at [809, 60] on paper-button "Confirmar" at bounding box center [812, 67] width 55 height 17
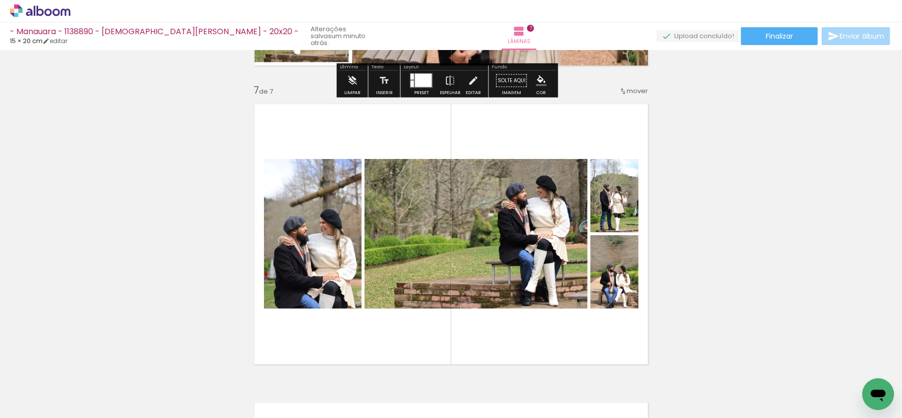
scroll to position [1769, 0]
